Goal: Transaction & Acquisition: Download file/media

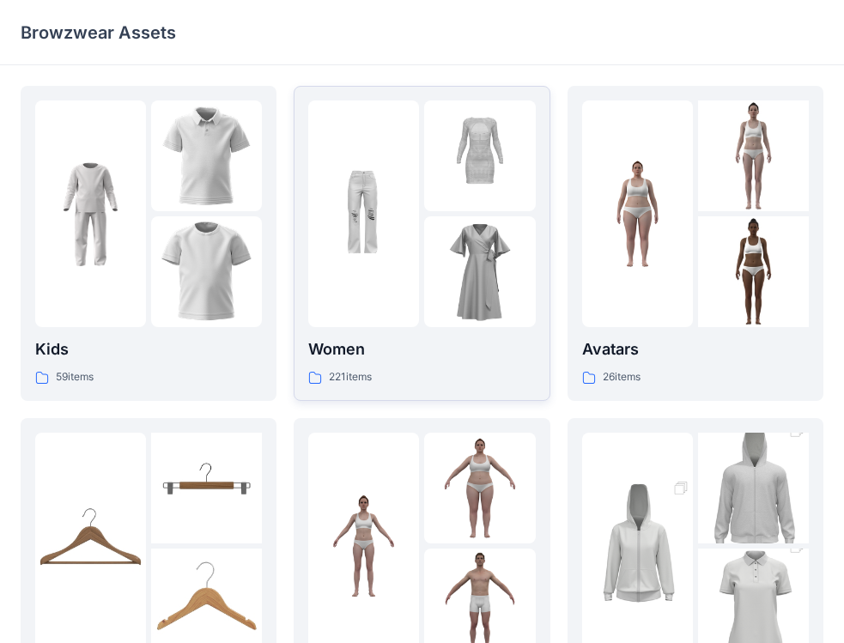
click at [456, 215] on div at bounding box center [479, 213] width 111 height 227
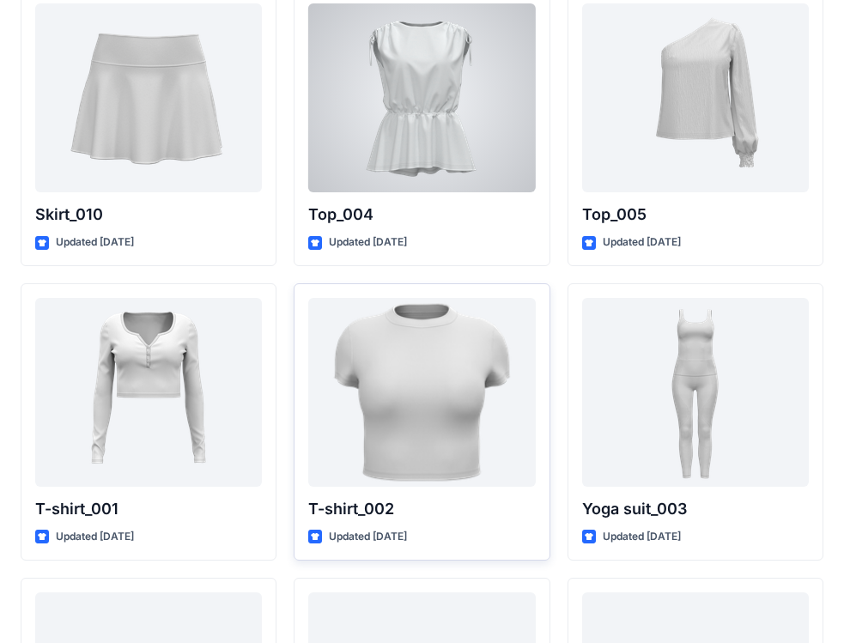
scroll to position [9176, 0]
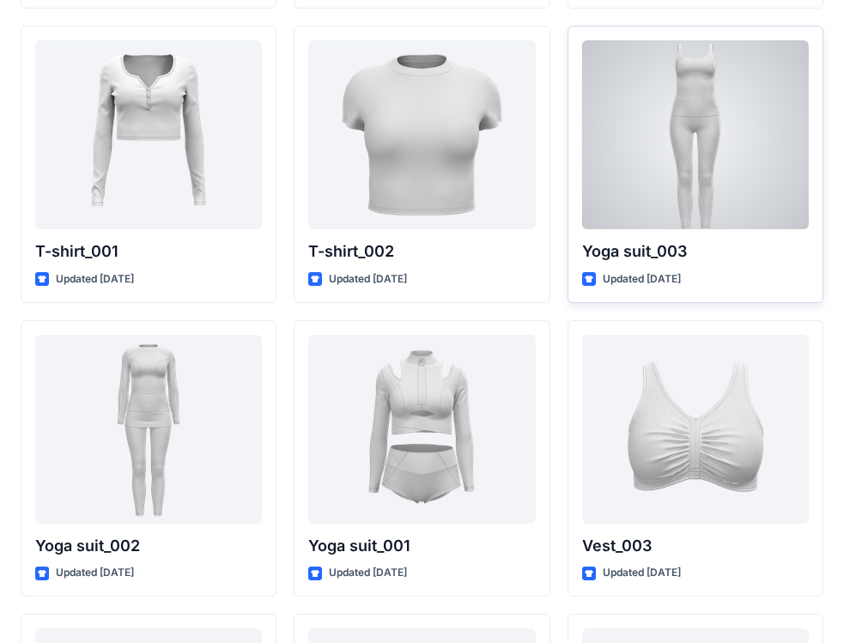
click at [723, 118] on div at bounding box center [695, 134] width 227 height 189
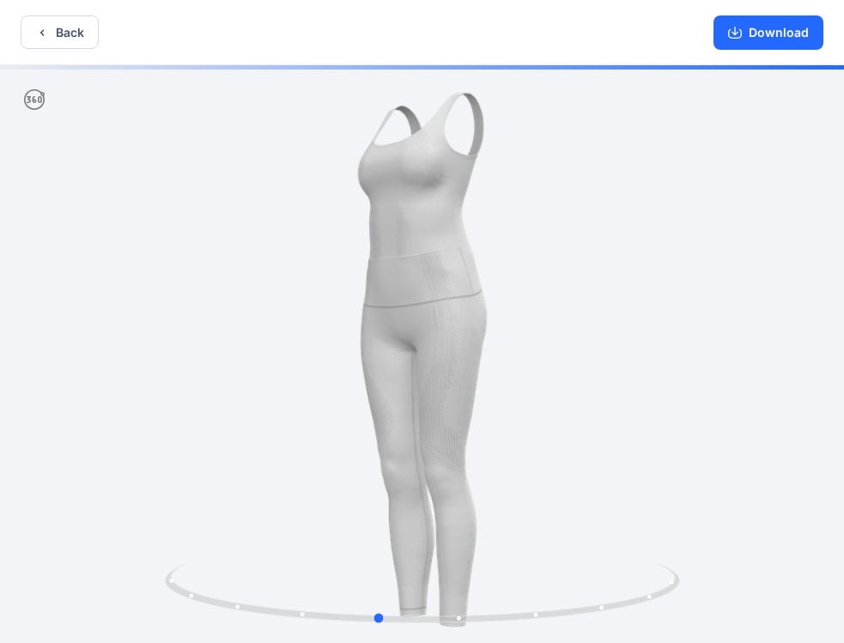
drag, startPoint x: 553, startPoint y: 335, endPoint x: 765, endPoint y: 182, distance: 261.4
click at [677, 300] on div at bounding box center [422, 355] width 844 height 581
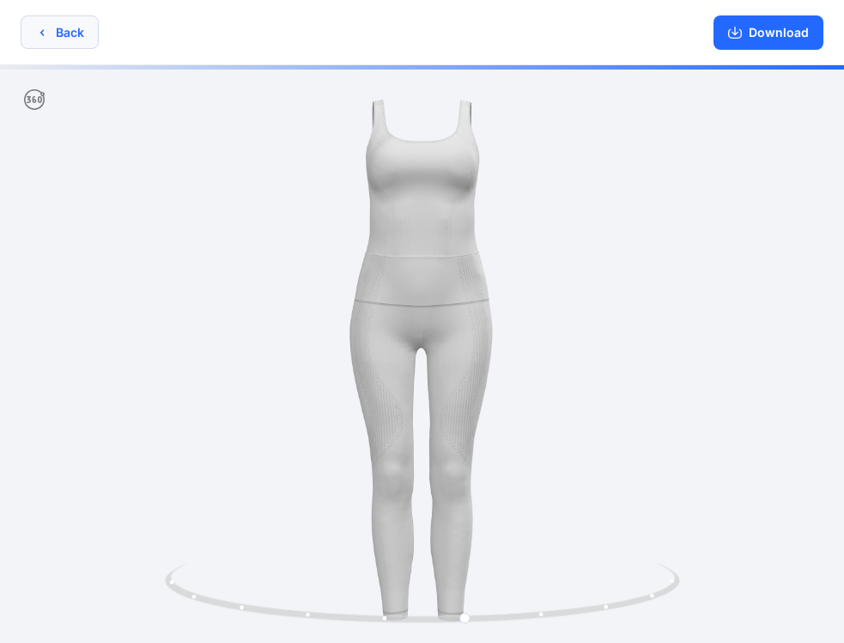
click at [54, 32] on button "Back" at bounding box center [60, 31] width 78 height 33
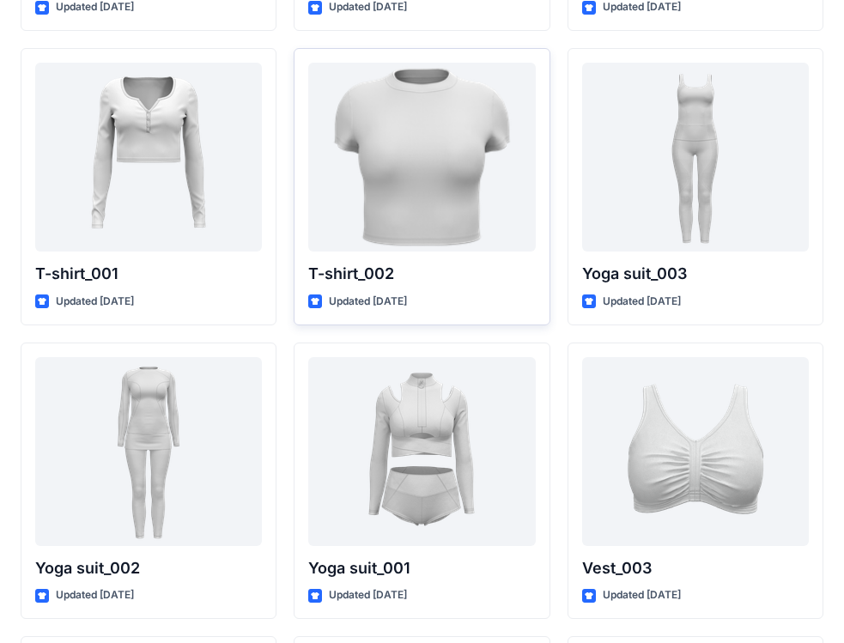
scroll to position [9150, 0]
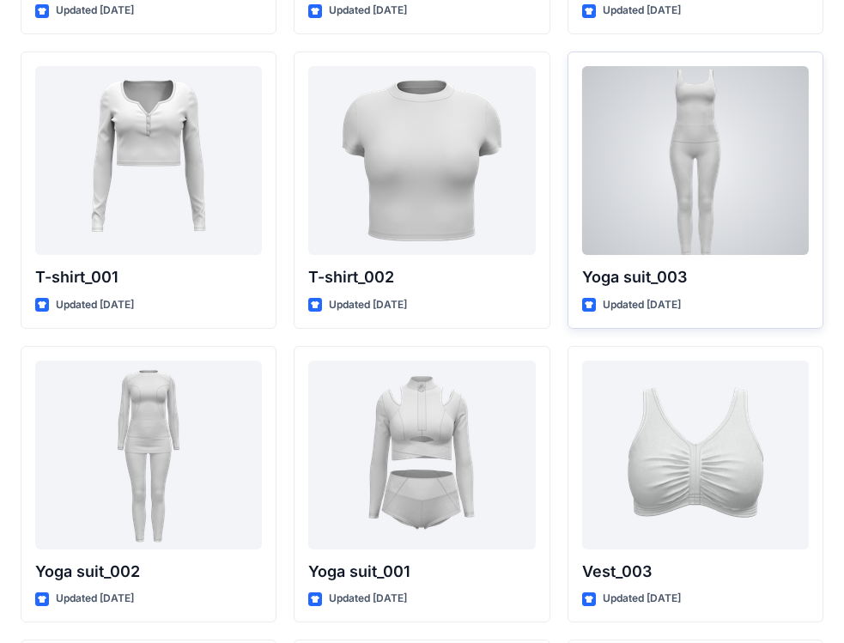
click at [725, 115] on div at bounding box center [695, 160] width 227 height 189
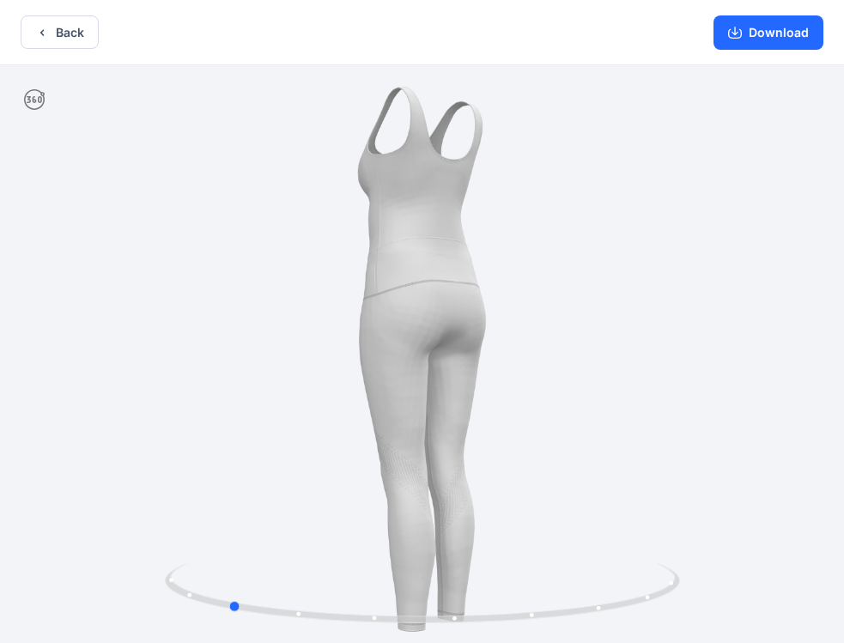
drag, startPoint x: 534, startPoint y: 322, endPoint x: 351, endPoint y: 302, distance: 183.9
click at [351, 302] on div at bounding box center [422, 355] width 844 height 581
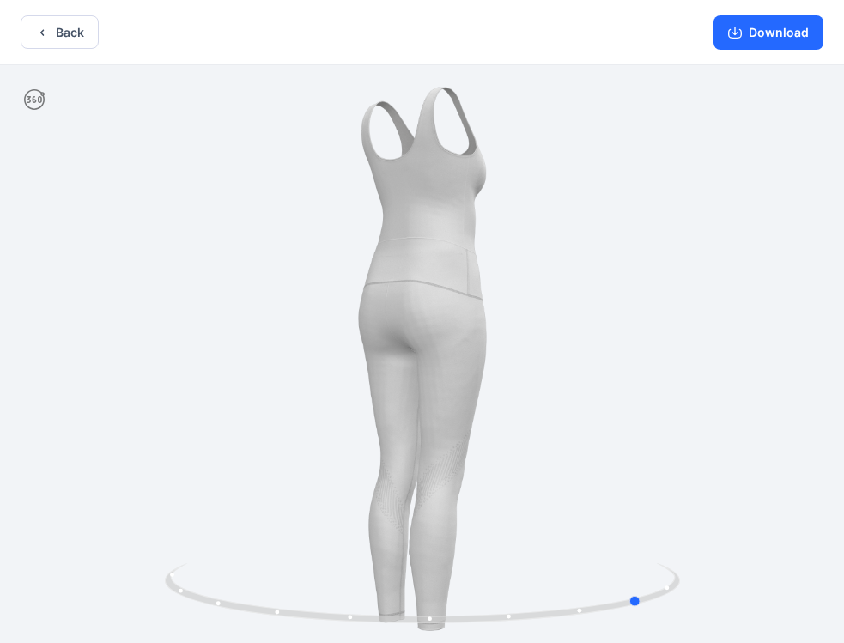
drag, startPoint x: 584, startPoint y: 283, endPoint x: 453, endPoint y: 312, distance: 133.7
click at [453, 312] on div at bounding box center [422, 355] width 844 height 581
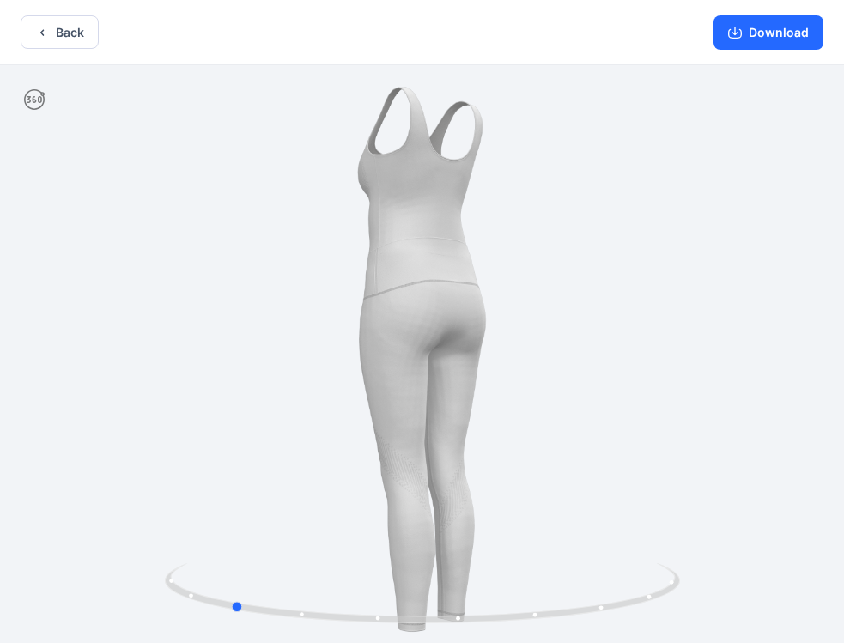
drag, startPoint x: 378, startPoint y: 372, endPoint x: 511, endPoint y: 367, distance: 133.2
click at [511, 367] on div at bounding box center [422, 355] width 844 height 581
drag, startPoint x: 511, startPoint y: 367, endPoint x: 940, endPoint y: -27, distance: 582.1
click at [844, 0] on html "Back Download Version History" at bounding box center [422, 323] width 844 height 646
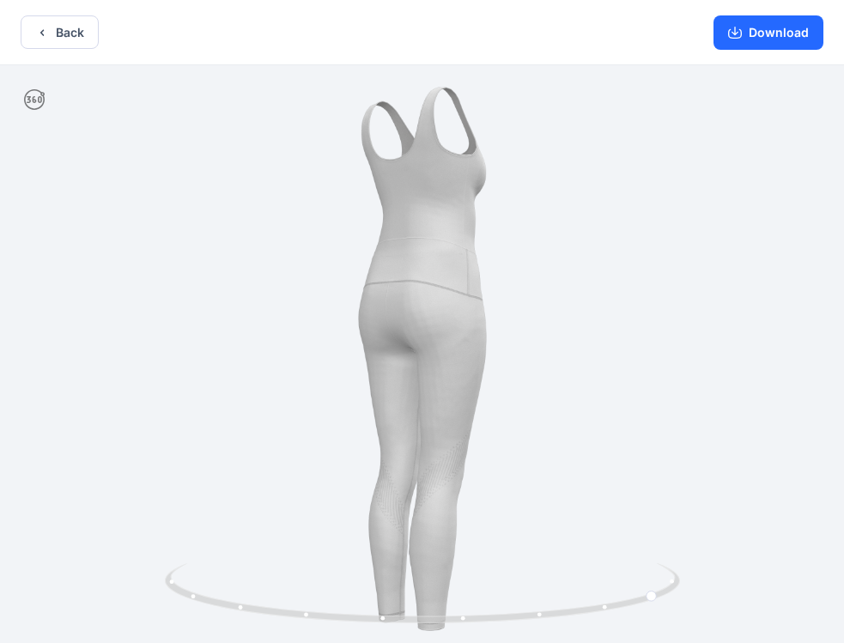
click at [762, 51] on div "Download" at bounding box center [768, 32] width 151 height 64
click at [768, 41] on button "Download" at bounding box center [768, 32] width 110 height 34
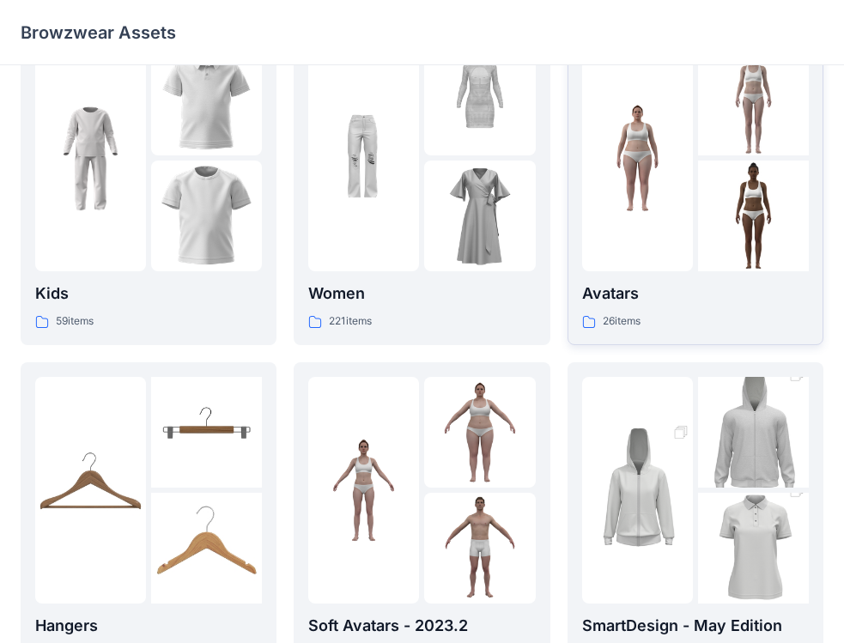
scroll to position [86, 0]
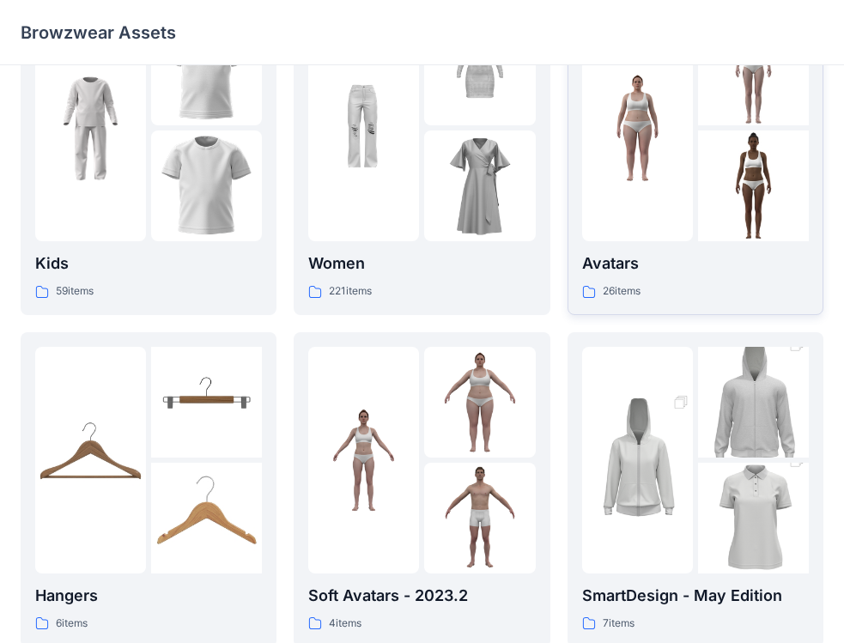
click at [670, 185] on div at bounding box center [637, 128] width 111 height 227
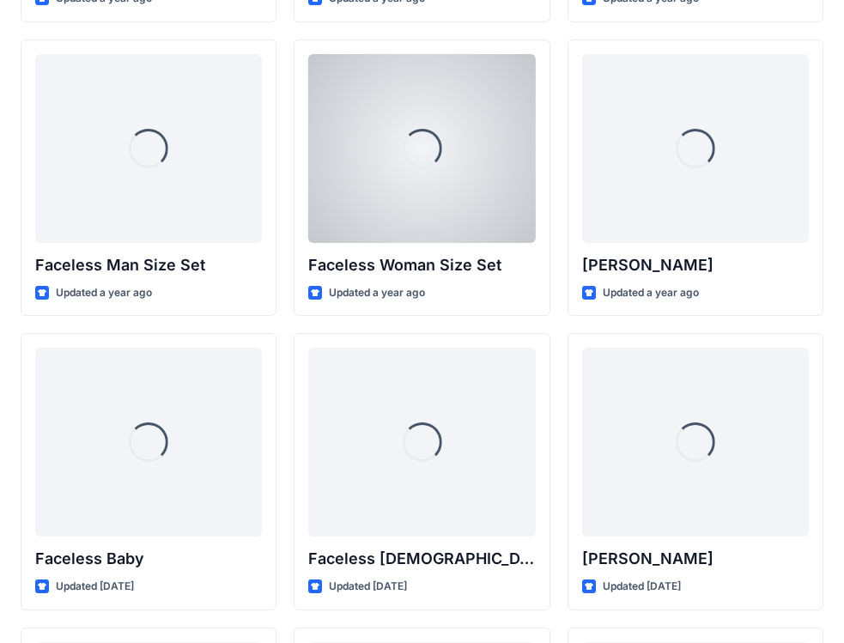
scroll to position [942, 0]
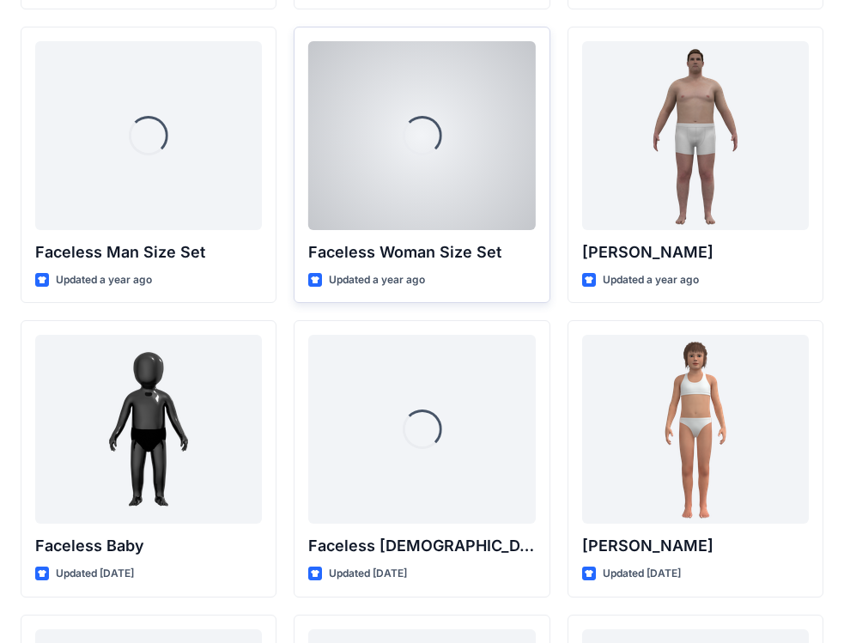
click at [462, 183] on div "Loading..." at bounding box center [421, 135] width 227 height 189
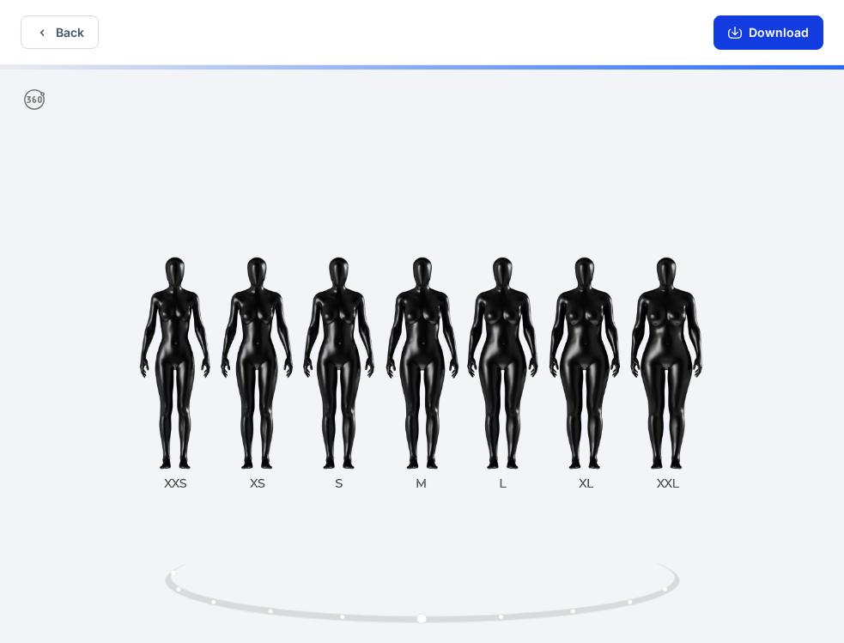
click at [763, 39] on button "Download" at bounding box center [768, 32] width 110 height 34
click at [50, 33] on button "Back" at bounding box center [60, 31] width 78 height 33
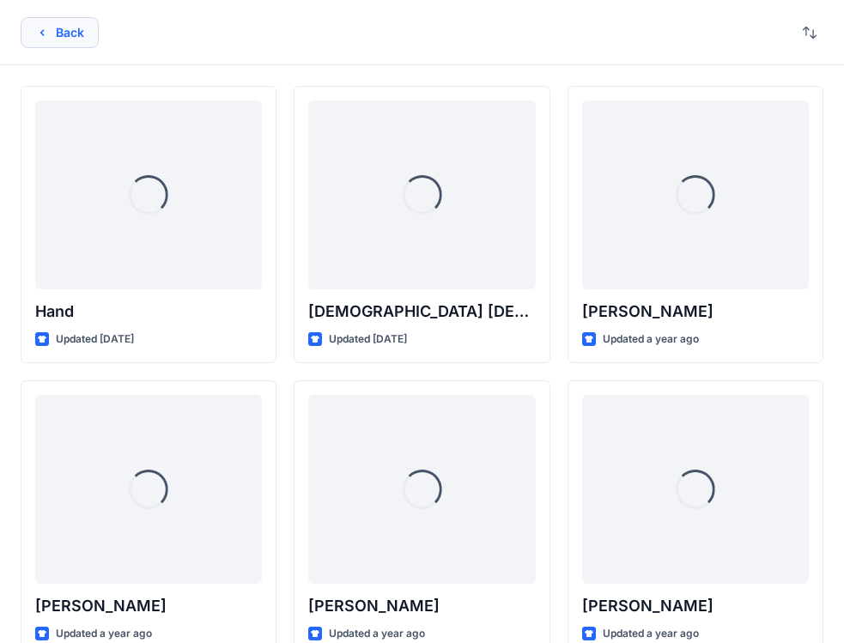
click at [47, 34] on icon "button" at bounding box center [42, 33] width 14 height 14
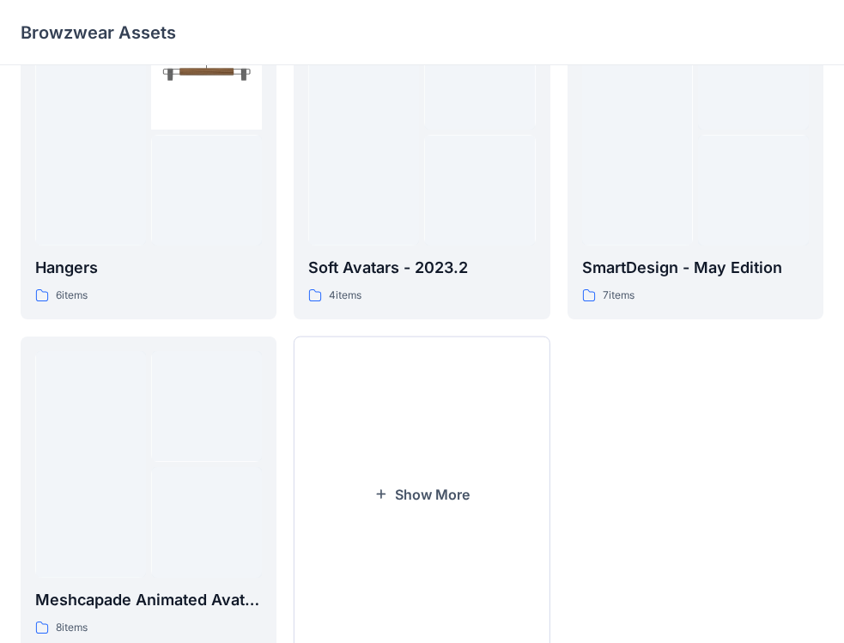
scroll to position [429, 0]
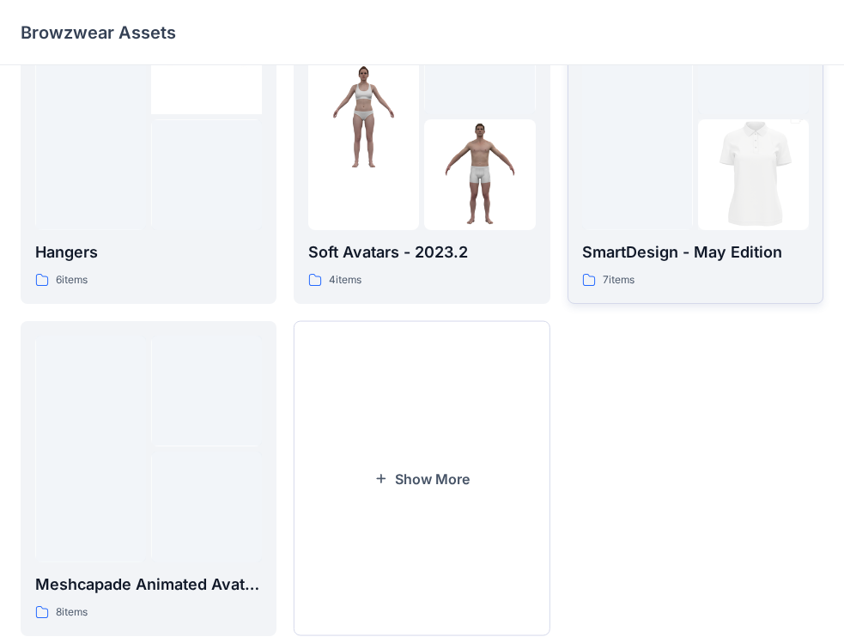
click at [657, 232] on div "SmartDesign - May Edition 7 items" at bounding box center [695, 146] width 227 height 286
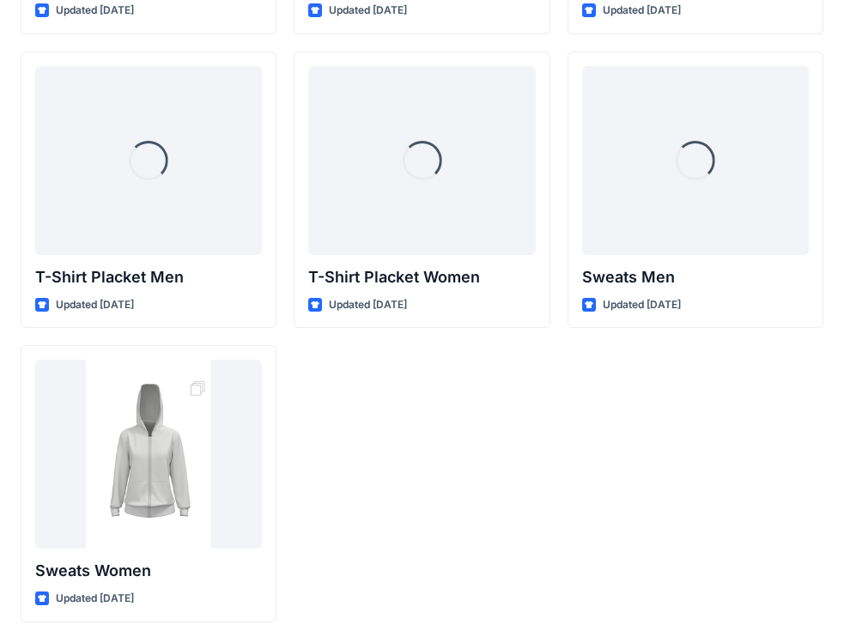
scroll to position [71, 0]
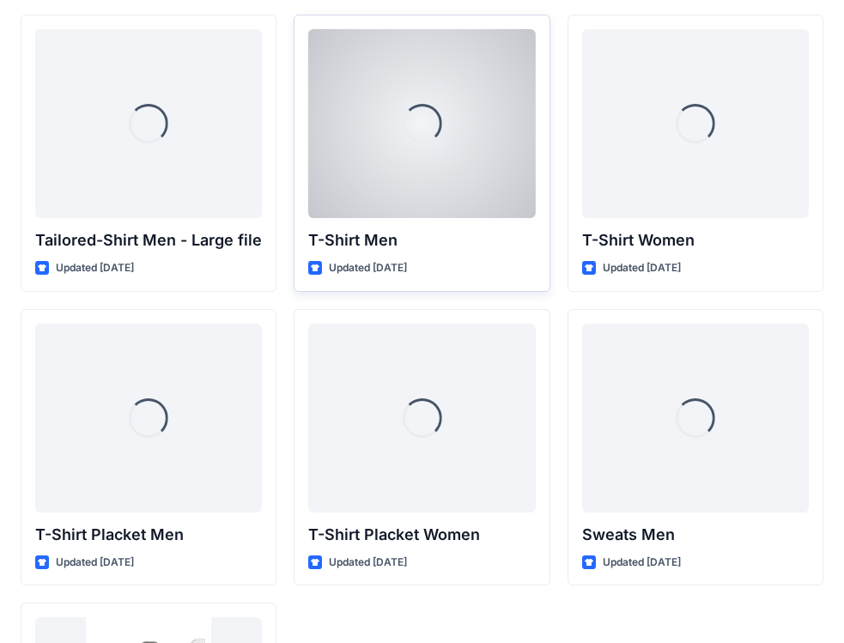
click at [431, 180] on div "Loading..." at bounding box center [421, 123] width 227 height 189
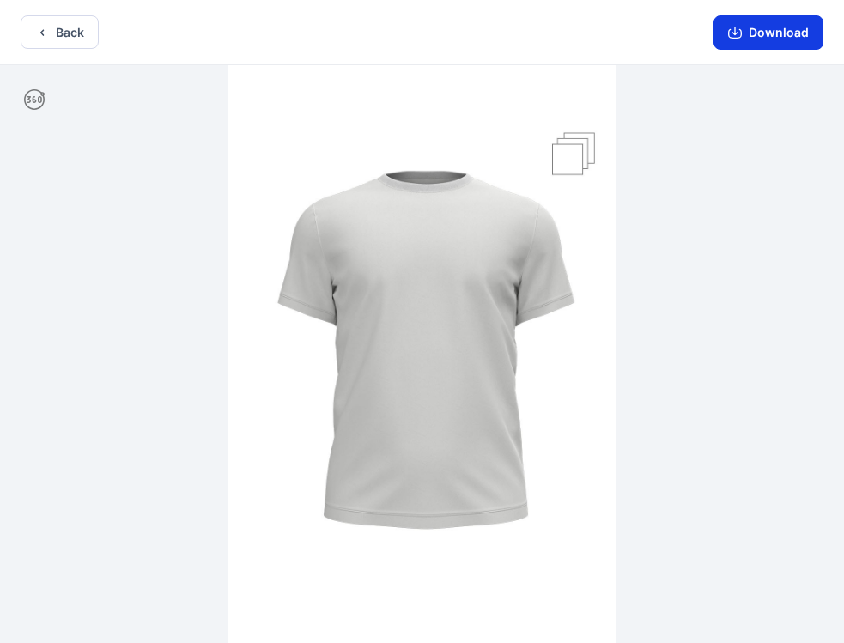
click at [788, 33] on button "Download" at bounding box center [768, 32] width 110 height 34
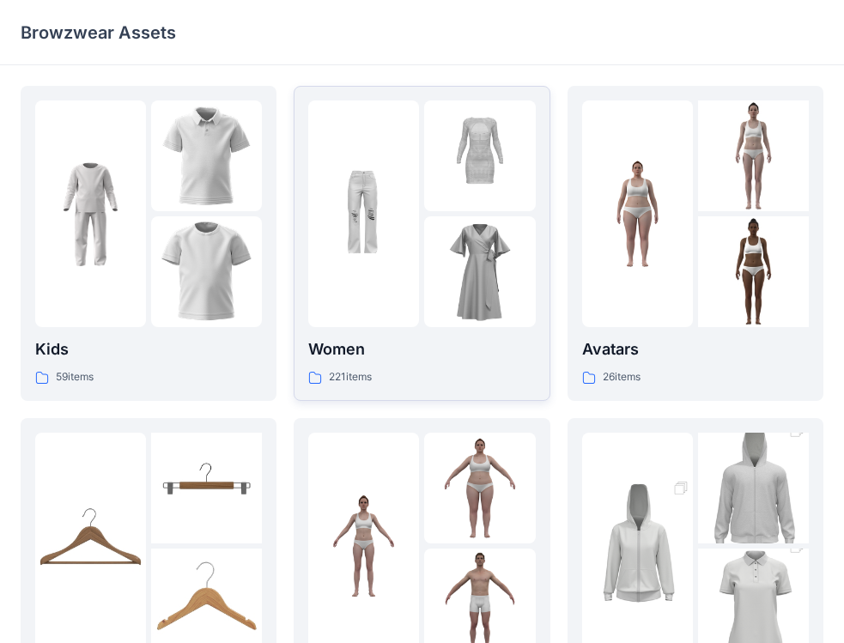
scroll to position [86, 0]
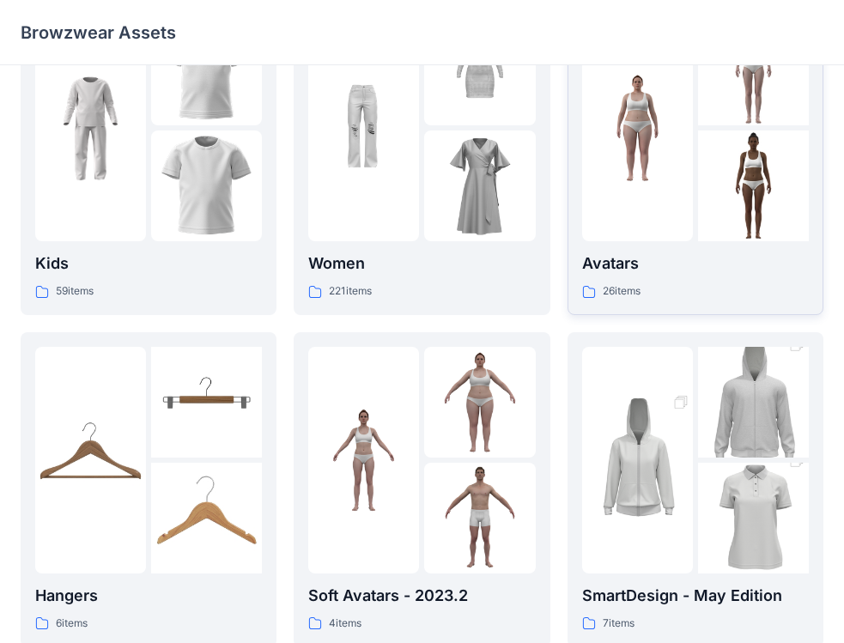
click at [664, 215] on div at bounding box center [637, 128] width 111 height 227
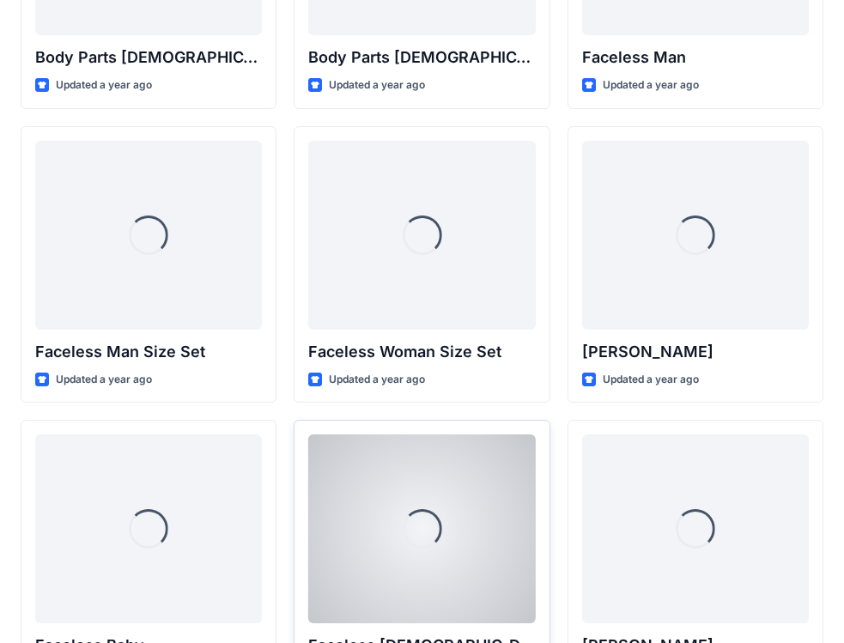
scroll to position [942, 0]
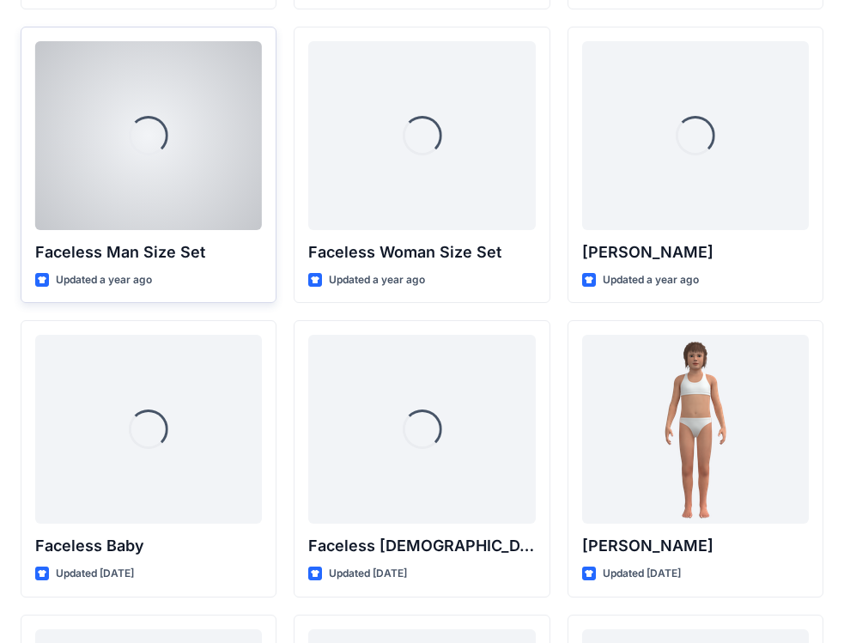
click at [151, 178] on div "Loading..." at bounding box center [148, 135] width 227 height 189
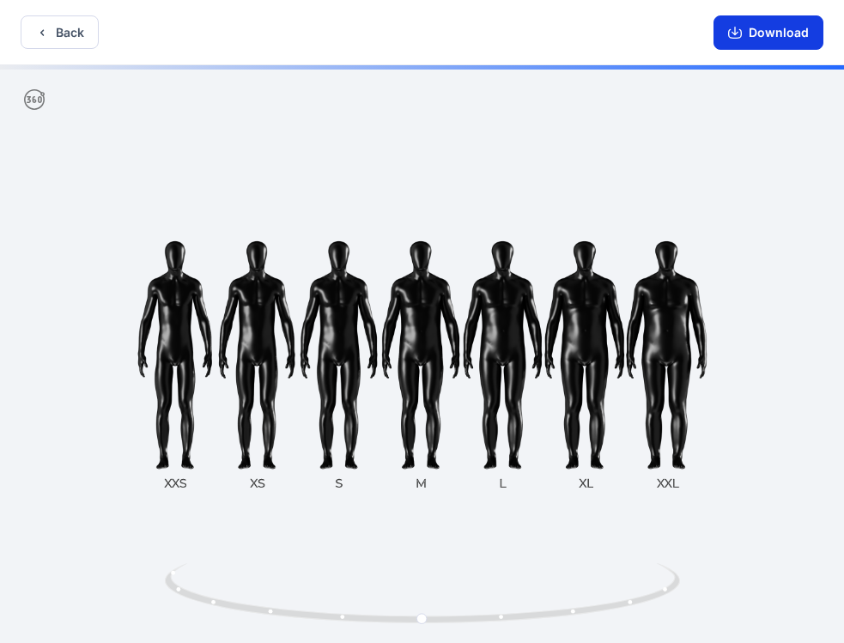
click at [763, 29] on button "Download" at bounding box center [768, 32] width 110 height 34
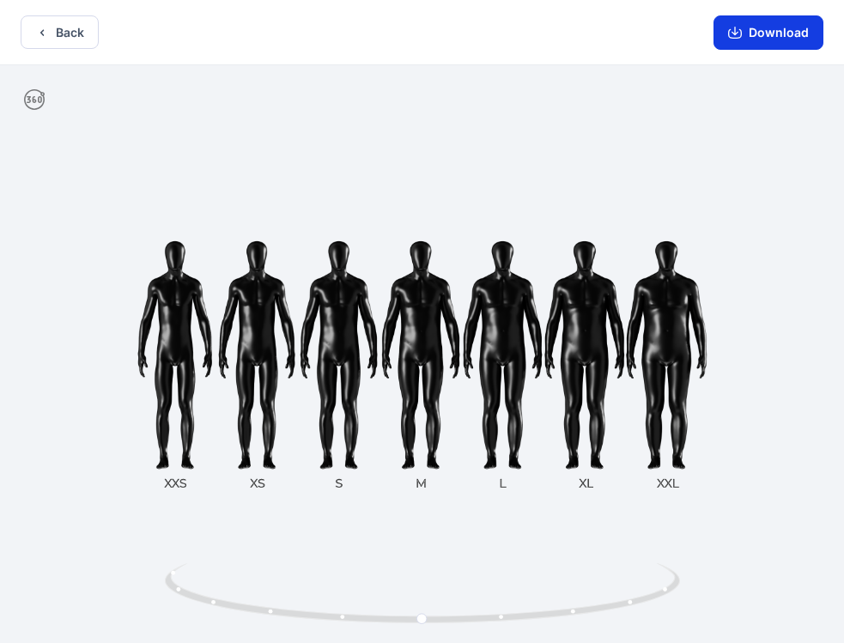
click at [775, 24] on button "Download" at bounding box center [768, 32] width 110 height 34
